Goal: Check status: Check status

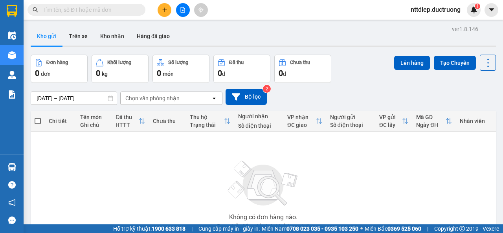
click at [104, 10] on input "text" at bounding box center [89, 9] width 93 height 9
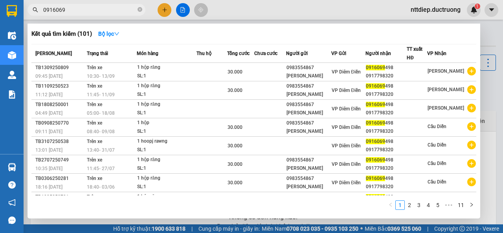
click at [104, 10] on input "0916069" at bounding box center [89, 9] width 93 height 9
type input "0"
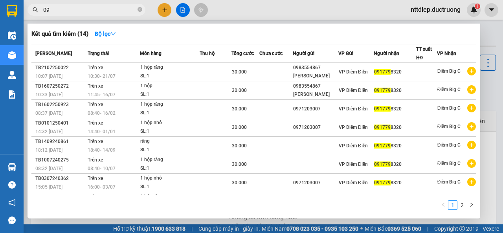
type input "0"
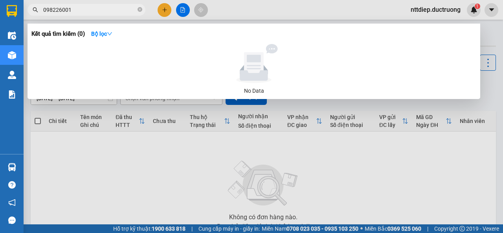
click at [101, 8] on input "098226001" at bounding box center [89, 9] width 93 height 9
click at [77, 7] on input "098226001" at bounding box center [89, 9] width 93 height 9
click at [63, 9] on input "098226001" at bounding box center [89, 9] width 93 height 9
click at [68, 8] on input "098226001" at bounding box center [89, 9] width 93 height 9
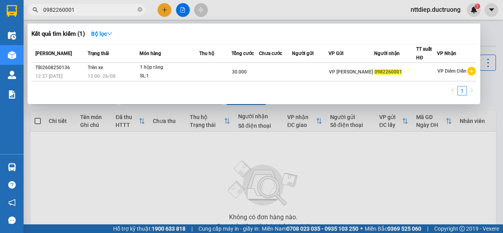
click at [90, 7] on input "0982260001" at bounding box center [89, 9] width 93 height 9
type input "0"
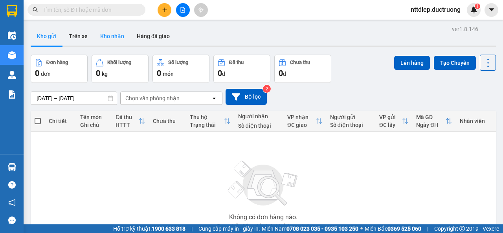
click at [121, 33] on button "Kho nhận" at bounding box center [112, 36] width 37 height 19
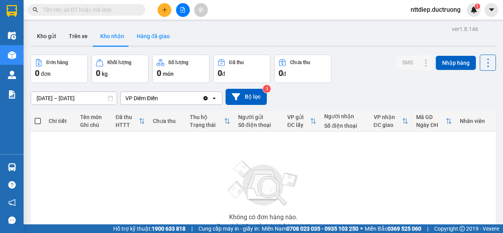
click at [149, 38] on button "Hàng đã giao" at bounding box center [153, 36] width 46 height 19
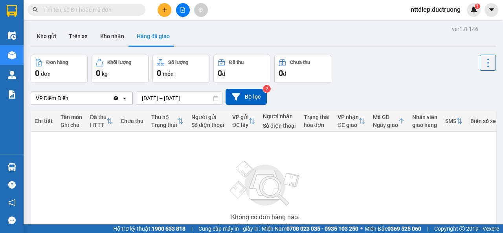
click at [44, 121] on div "Chi tiết" at bounding box center [44, 121] width 18 height 6
click at [68, 125] on div "Ghi chú" at bounding box center [71, 125] width 22 height 6
click at [41, 33] on button "Kho gửi" at bounding box center [47, 36] width 32 height 19
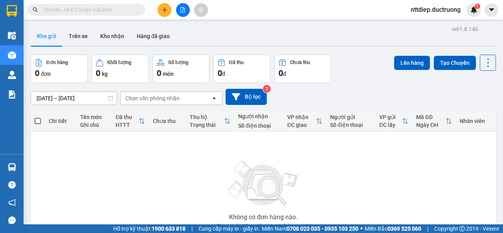
click at [82, 8] on input "text" at bounding box center [89, 9] width 93 height 9
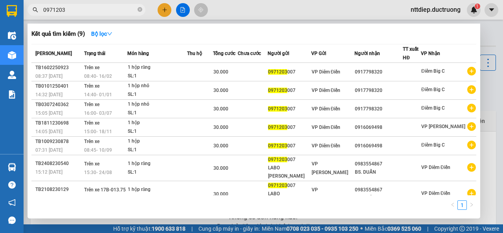
click at [73, 11] on input "0971203" at bounding box center [89, 9] width 93 height 9
type input "0"
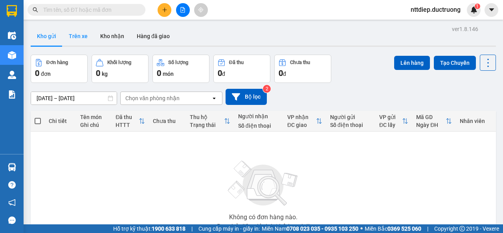
click at [74, 37] on button "Trên xe" at bounding box center [77, 36] width 31 height 19
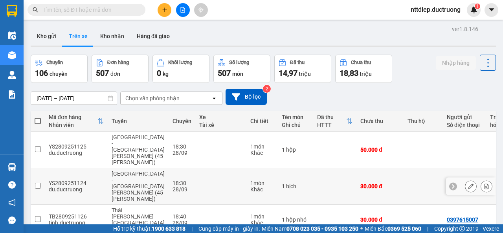
scroll to position [183, 0]
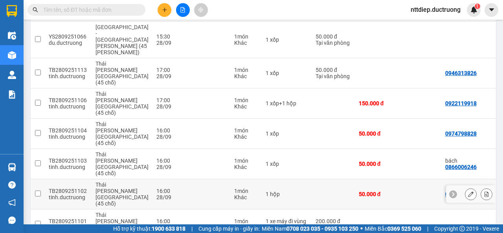
click at [402, 179] on td at bounding box center [421, 194] width 39 height 30
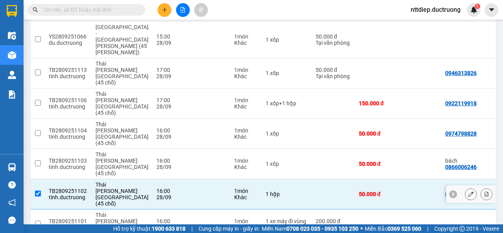
click at [402, 179] on td at bounding box center [421, 194] width 39 height 30
checkbox input "false"
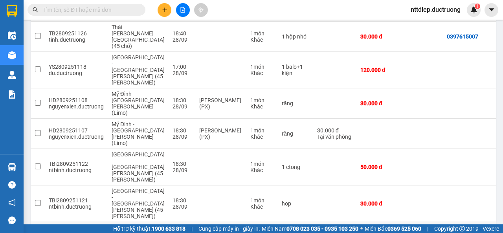
scroll to position [0, 0]
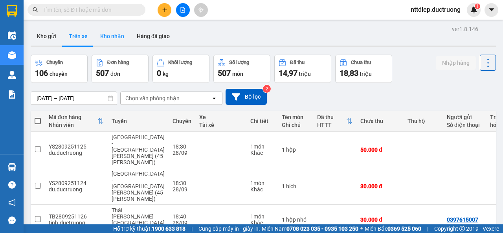
click at [115, 38] on button "Kho nhận" at bounding box center [112, 36] width 37 height 19
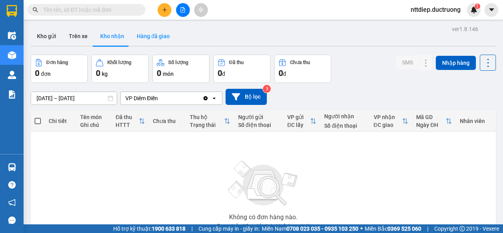
click at [157, 29] on button "Hàng đã giao" at bounding box center [153, 36] width 46 height 19
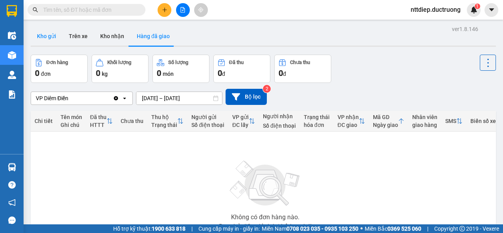
click at [46, 40] on button "Kho gửi" at bounding box center [47, 36] width 32 height 19
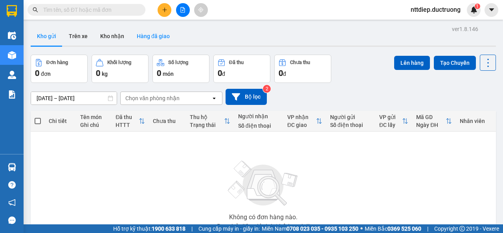
click at [144, 33] on button "Hàng đã giao" at bounding box center [153, 36] width 46 height 19
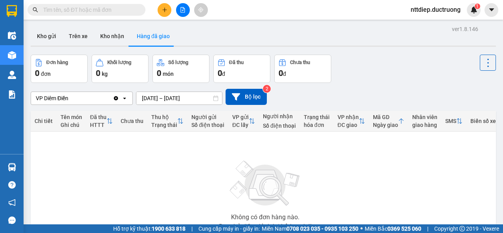
click at [104, 9] on input "text" at bounding box center [89, 9] width 93 height 9
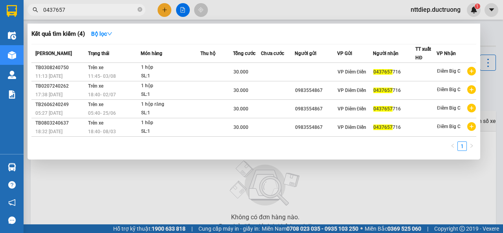
click at [108, 8] on input "0437657" at bounding box center [89, 9] width 93 height 9
click at [108, 12] on input "0437657" at bounding box center [89, 9] width 93 height 9
type input "0"
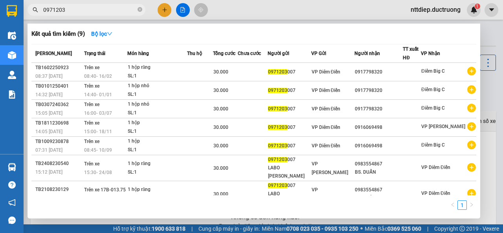
type input "0971203"
